Goal: Information Seeking & Learning: Check status

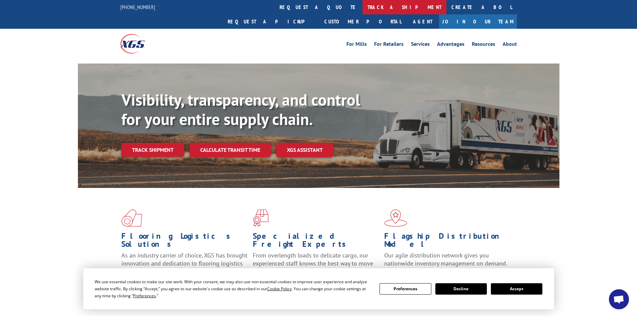
click at [362, 4] on link "track a shipment" at bounding box center [404, 7] width 84 height 14
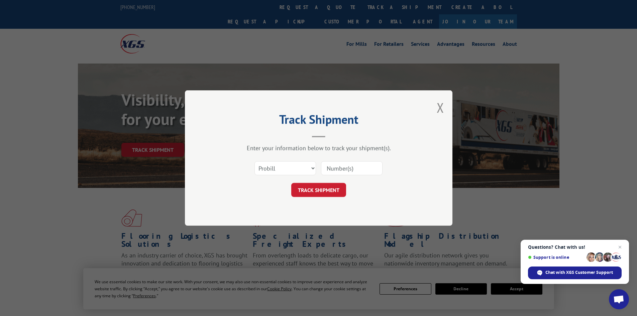
paste input "17480684"
type input "17480684"
click at [311, 187] on button "TRACK SHIPMENT" at bounding box center [318, 190] width 55 height 14
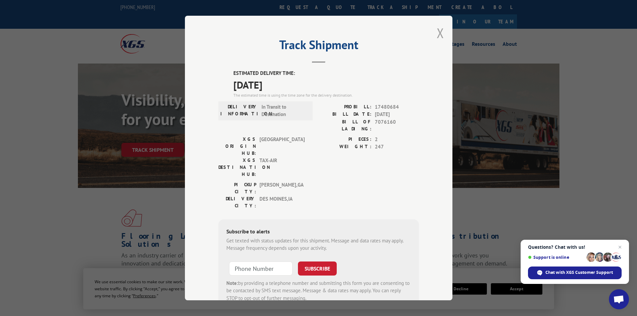
click at [440, 33] on button "Close modal" at bounding box center [440, 33] width 7 height 18
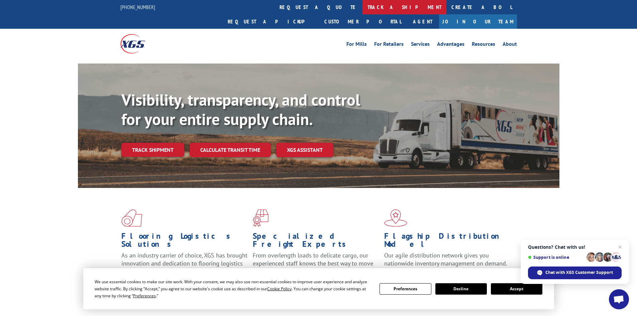
click at [362, 7] on link "track a shipment" at bounding box center [404, 7] width 84 height 14
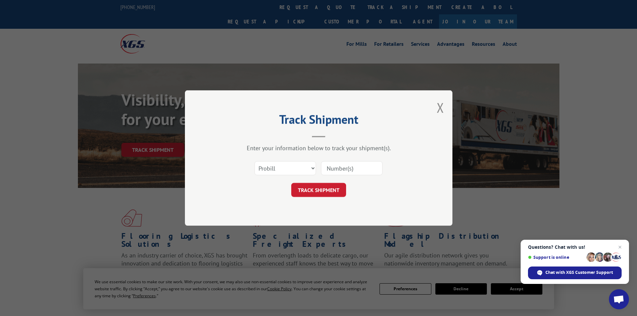
paste input "17480862"
type input "17480862"
click at [320, 192] on button "TRACK SHIPMENT" at bounding box center [318, 190] width 55 height 14
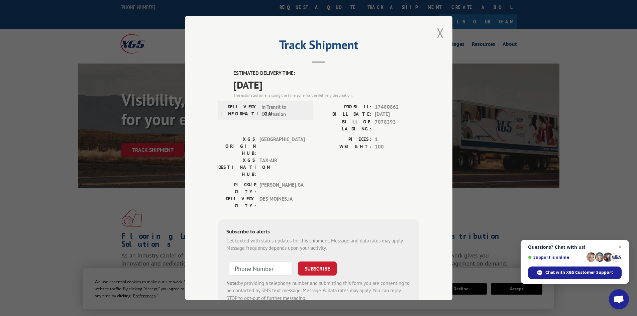
click at [441, 34] on button "Close modal" at bounding box center [440, 33] width 7 height 18
